Goal: Task Accomplishment & Management: Use online tool/utility

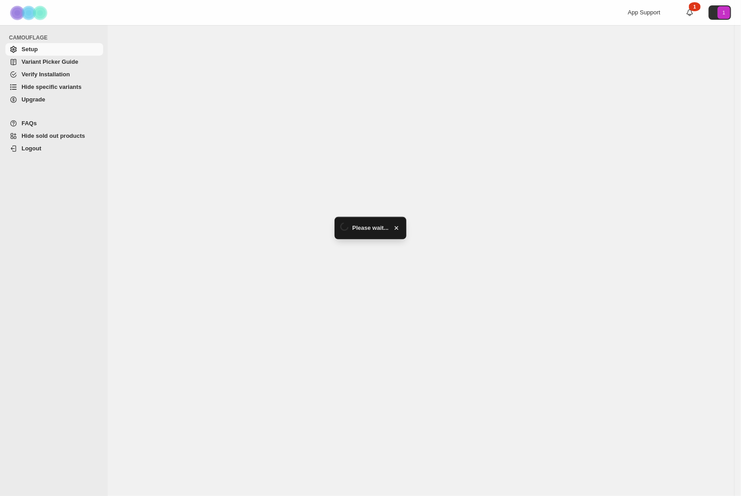
click at [50, 134] on span "Hide sold out products" at bounding box center [54, 135] width 64 height 7
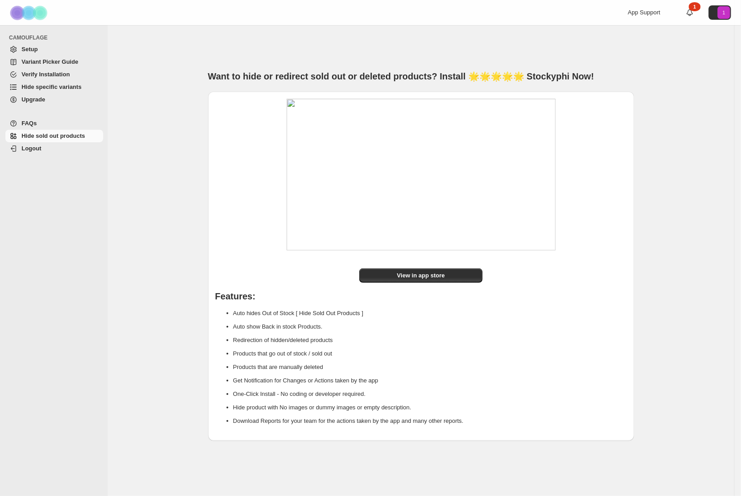
click at [41, 88] on span "Hide specific variants" at bounding box center [52, 86] width 60 height 7
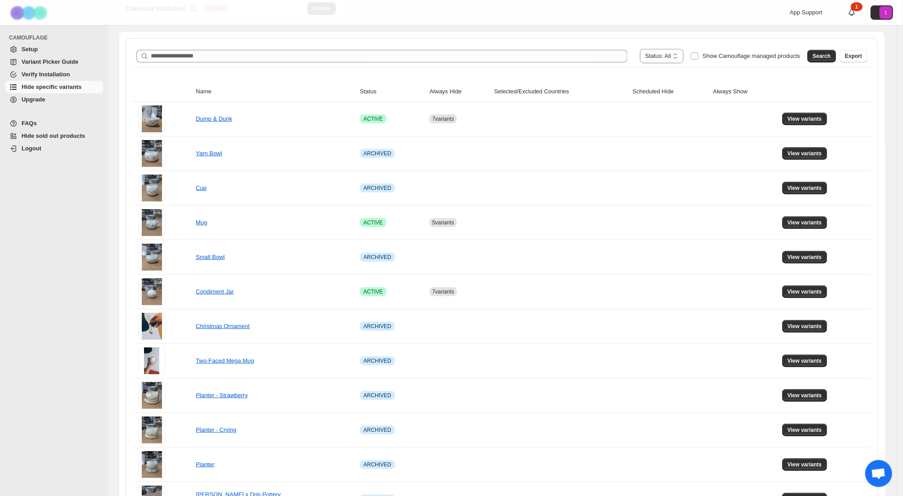
scroll to position [118, 0]
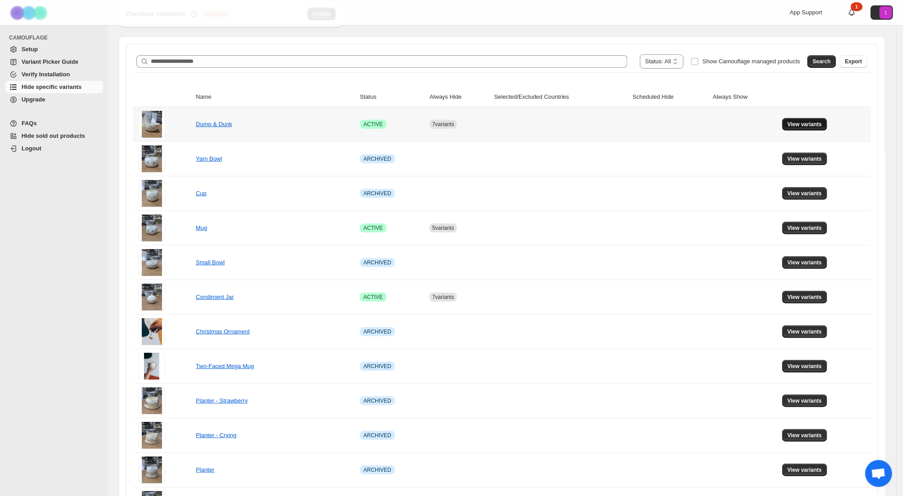
click at [816, 123] on span "View variants" at bounding box center [805, 124] width 35 height 7
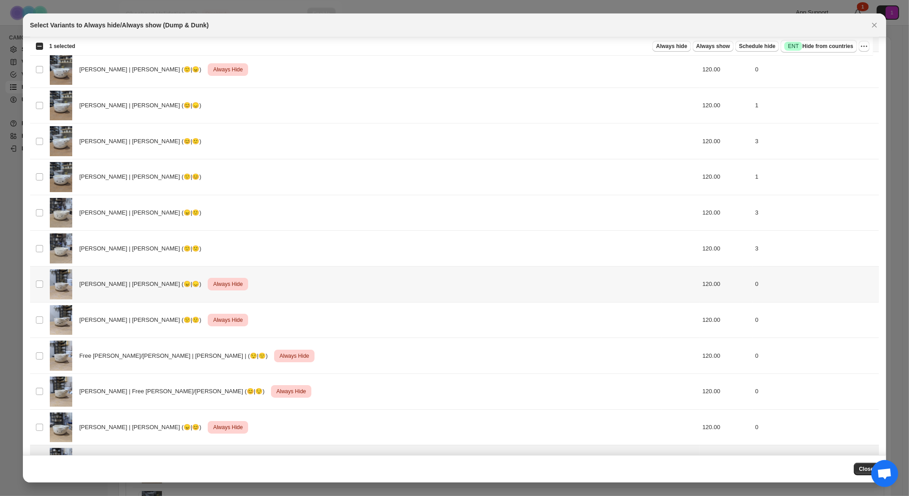
scroll to position [0, 0]
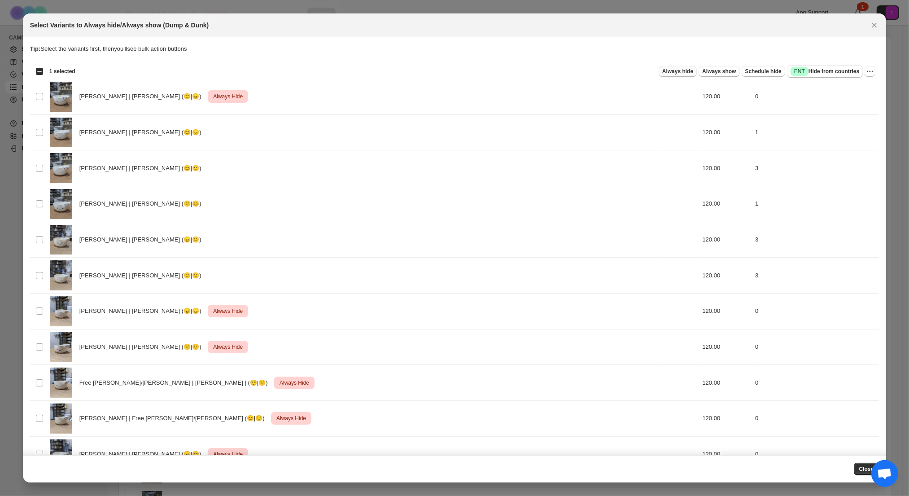
click at [665, 73] on span "Always hide" at bounding box center [677, 71] width 31 height 7
